Goal: Find specific page/section: Find specific page/section

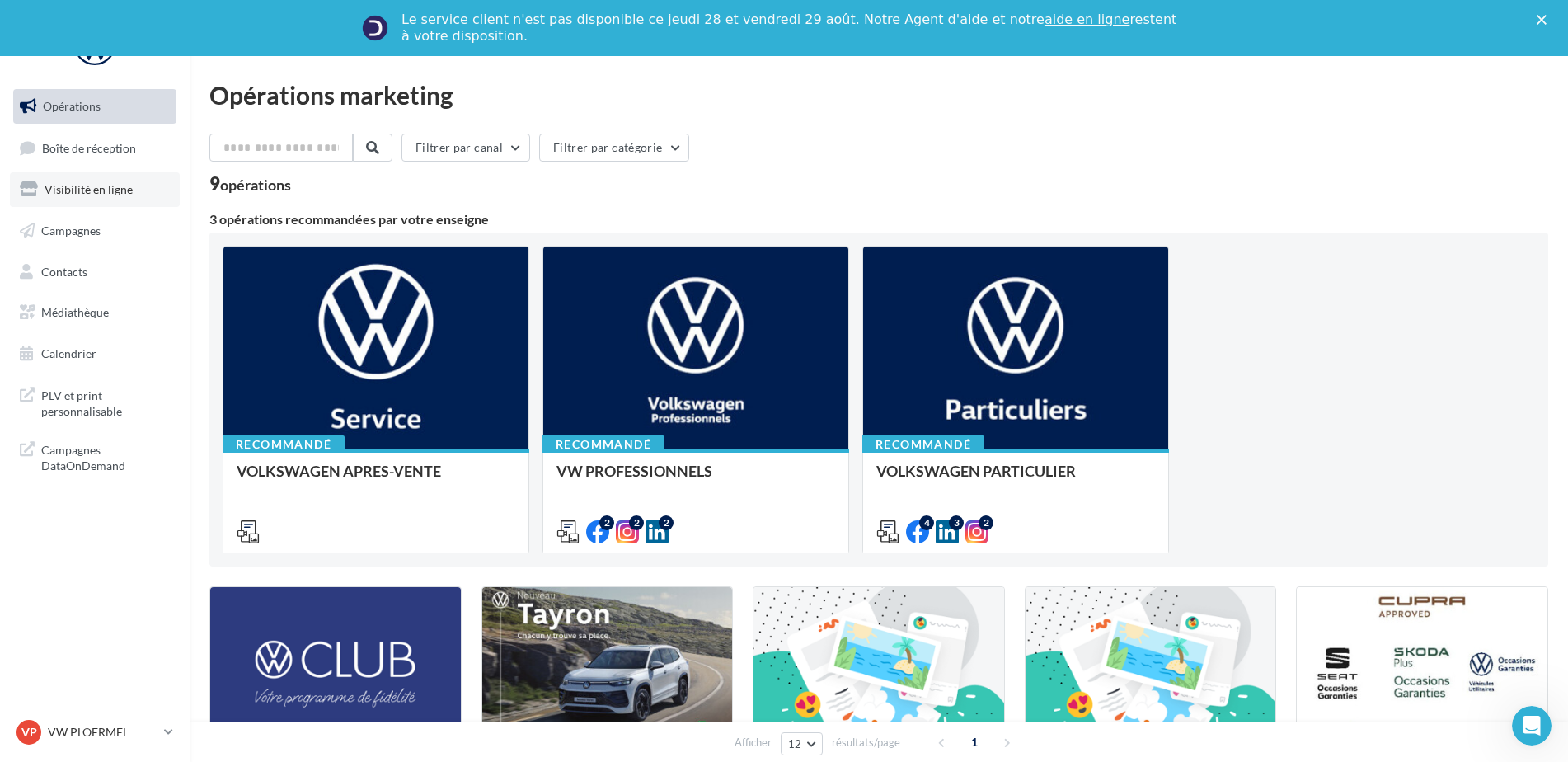
click at [92, 199] on link "Visibilité en ligne" at bounding box center [95, 189] width 170 height 34
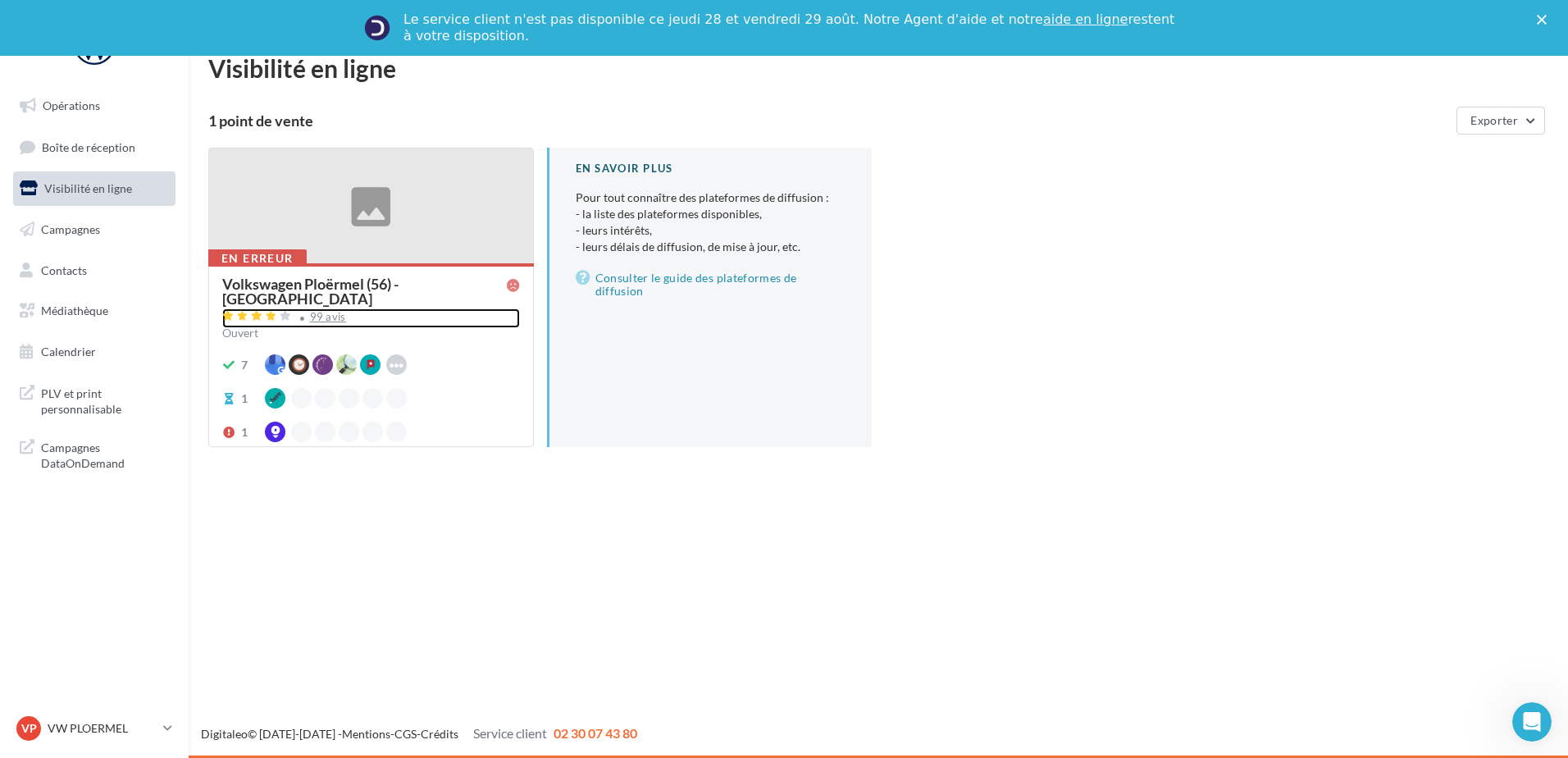
click at [311, 312] on div "99 avis" at bounding box center [328, 318] width 36 height 11
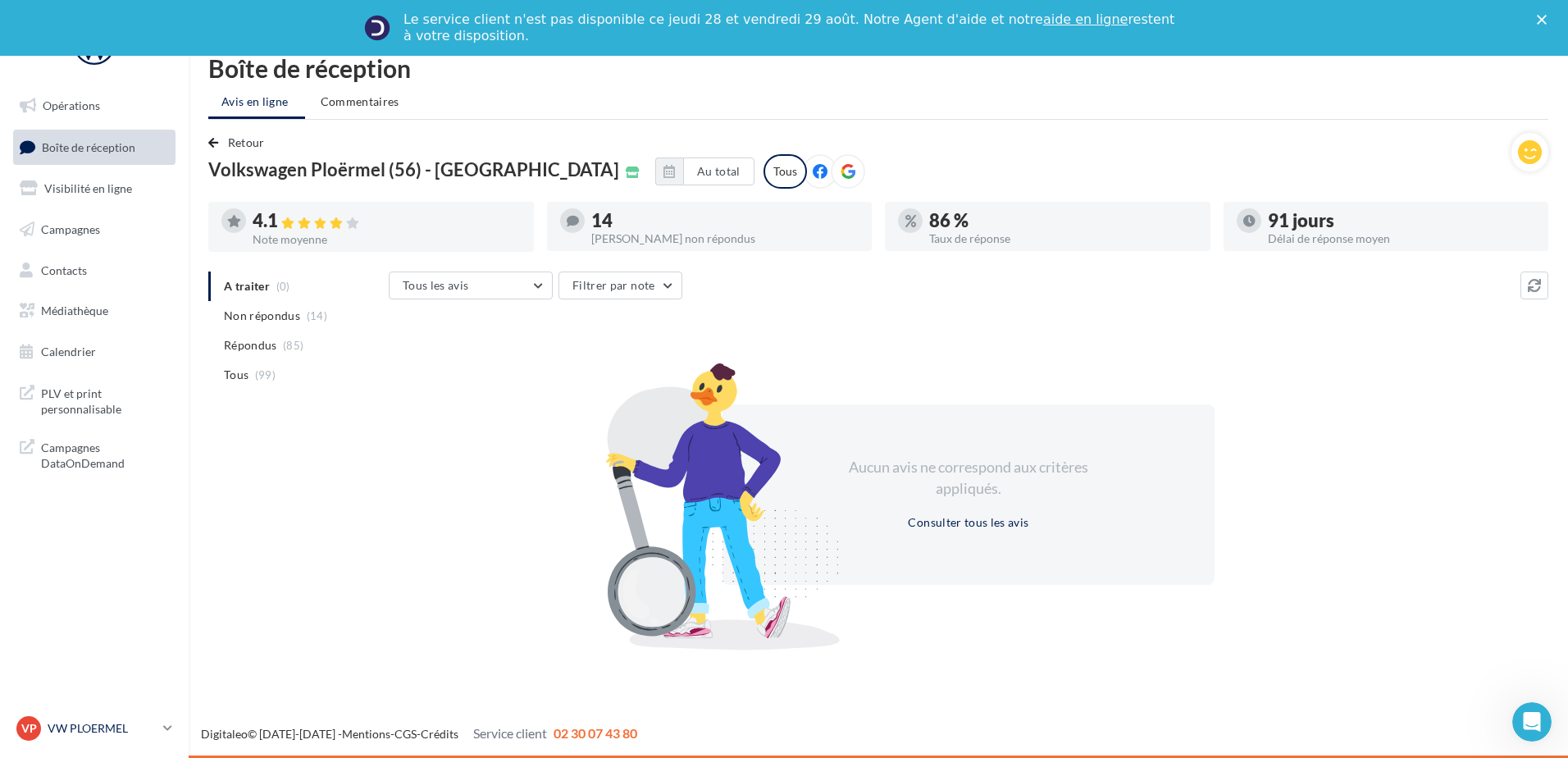
click at [108, 732] on p "VW PLOERMEL" at bounding box center [103, 728] width 109 height 17
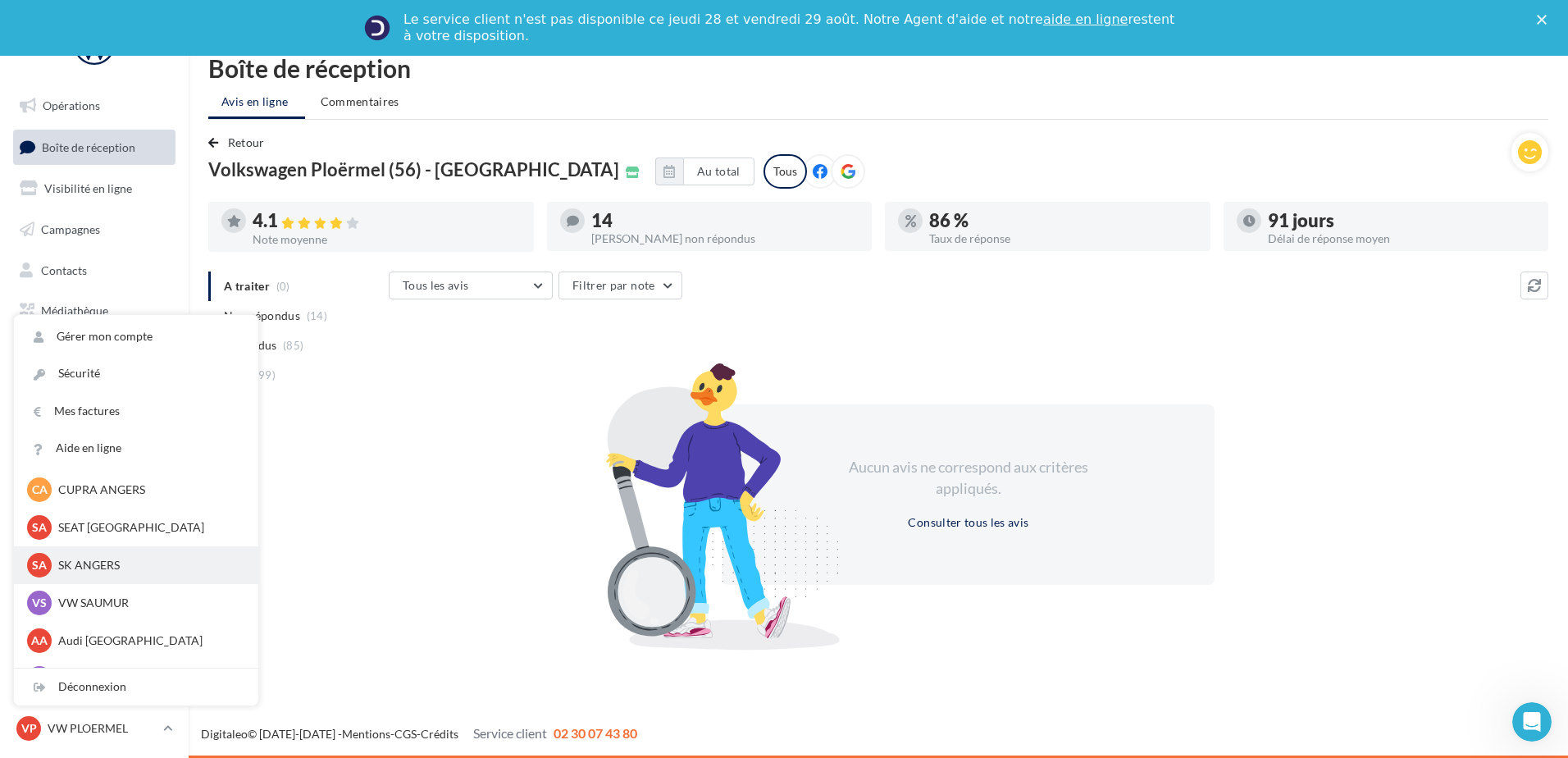
scroll to position [150, 0]
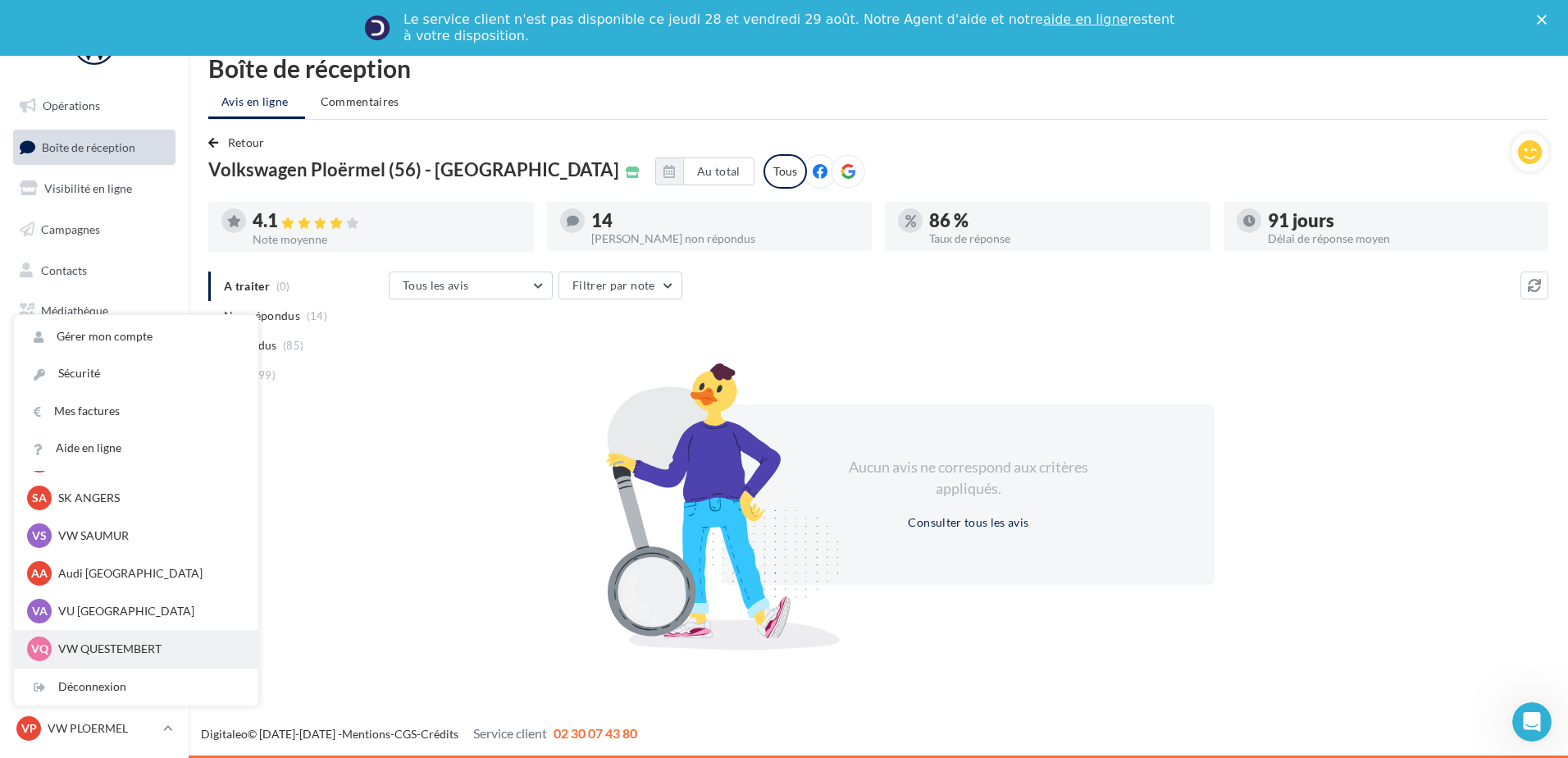
click at [93, 643] on p "VW QUESTEMBERT" at bounding box center [148, 649] width 180 height 17
